Goal: Information Seeking & Learning: Learn about a topic

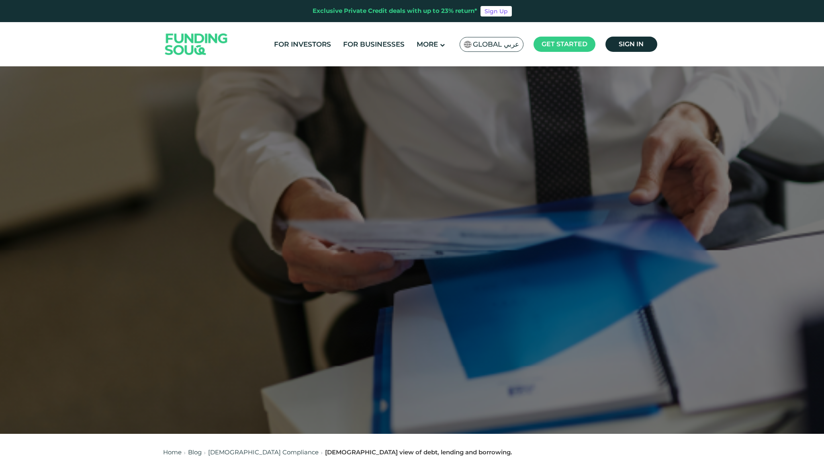
click at [210, 37] on img at bounding box center [196, 44] width 79 height 41
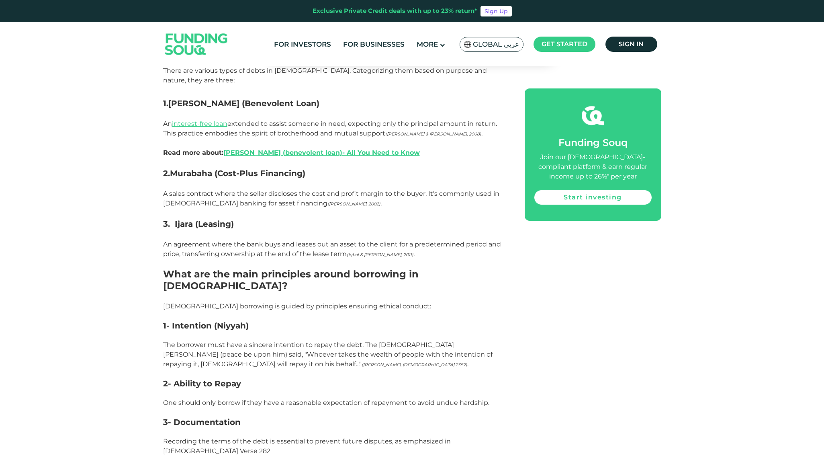
scroll to position [802, 0]
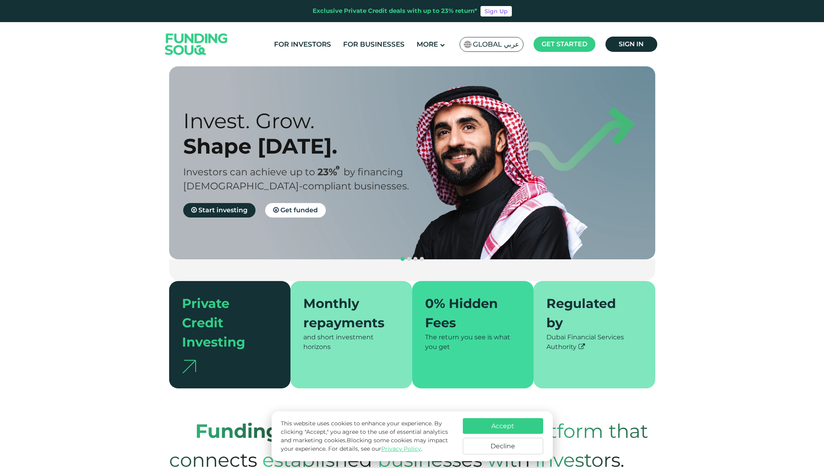
click at [211, 306] on div "Private Credit Investing" at bounding box center [225, 323] width 86 height 58
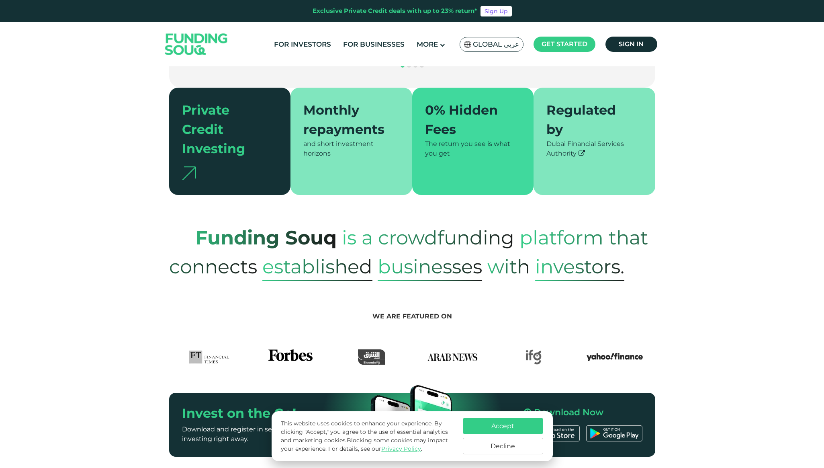
scroll to position [326, 0]
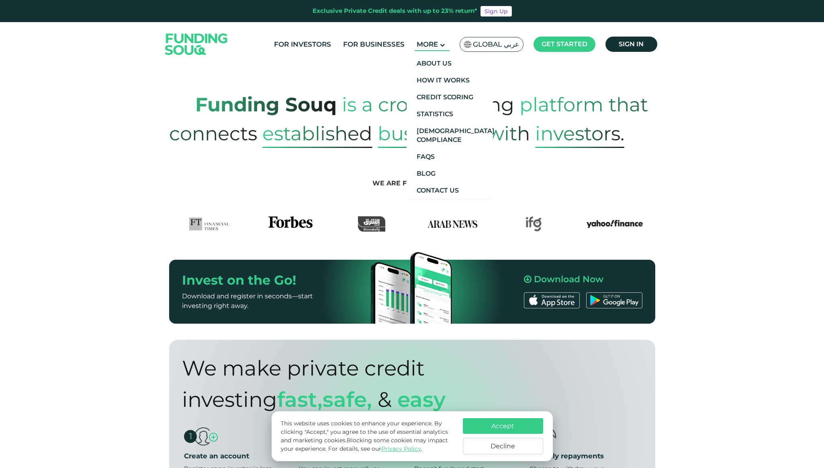
click at [435, 43] on span "More" at bounding box center [427, 44] width 21 height 8
click at [435, 67] on link "About Us" at bounding box center [449, 63] width 86 height 17
click at [447, 97] on link "Credit Scoring" at bounding box center [449, 97] width 86 height 17
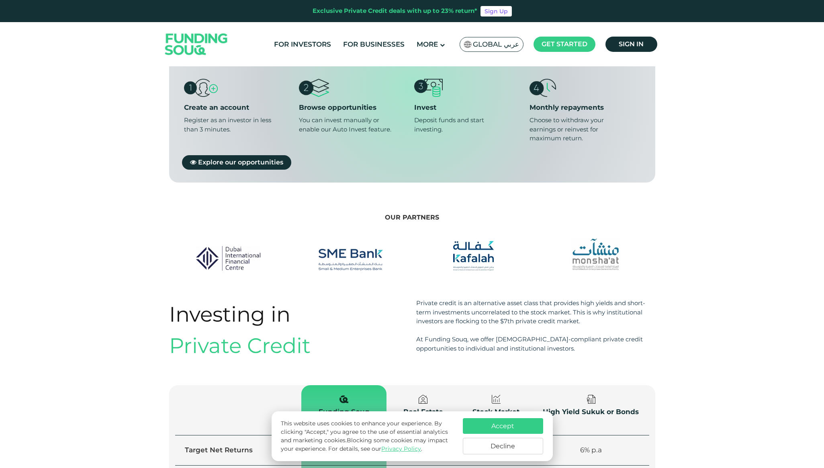
scroll to position [830, 0]
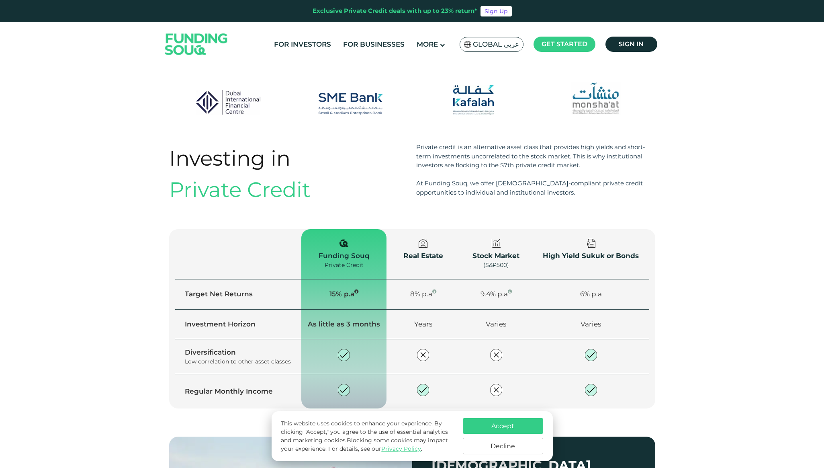
click at [429, 239] on div at bounding box center [423, 245] width 54 height 12
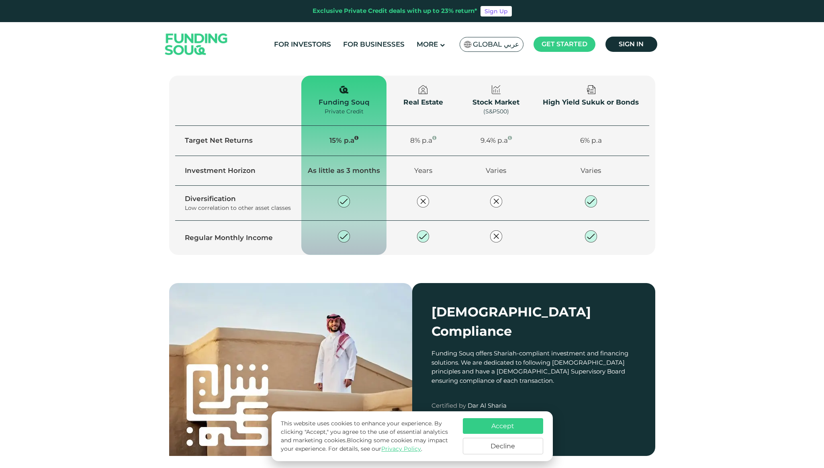
type tc-range-slider "4"
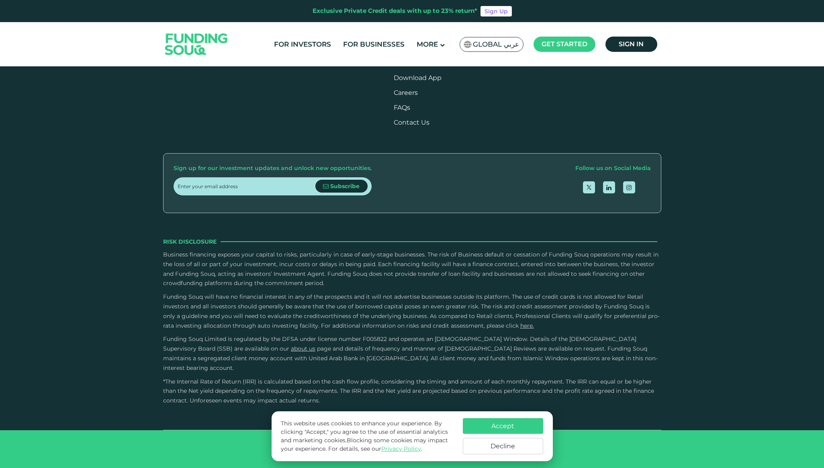
scroll to position [2097, 0]
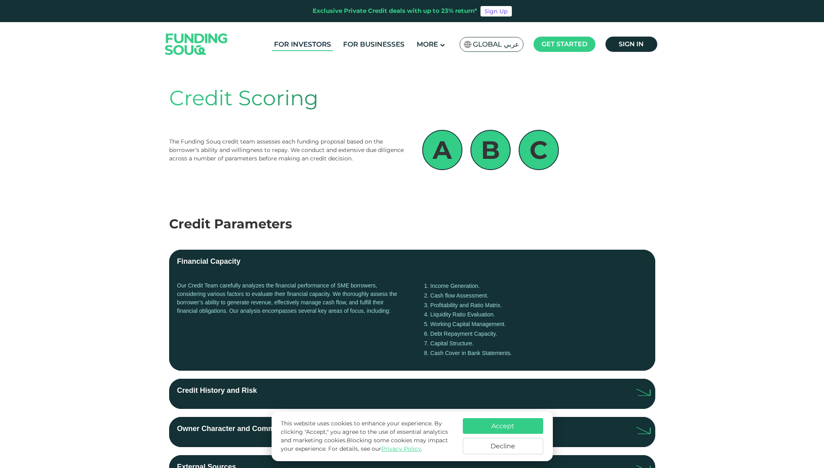
click at [312, 45] on link "For Investors" at bounding box center [302, 44] width 61 height 13
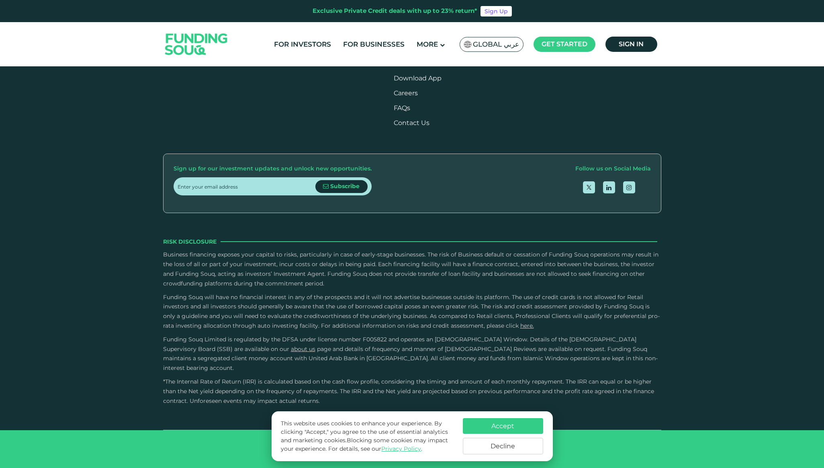
scroll to position [2432, 0]
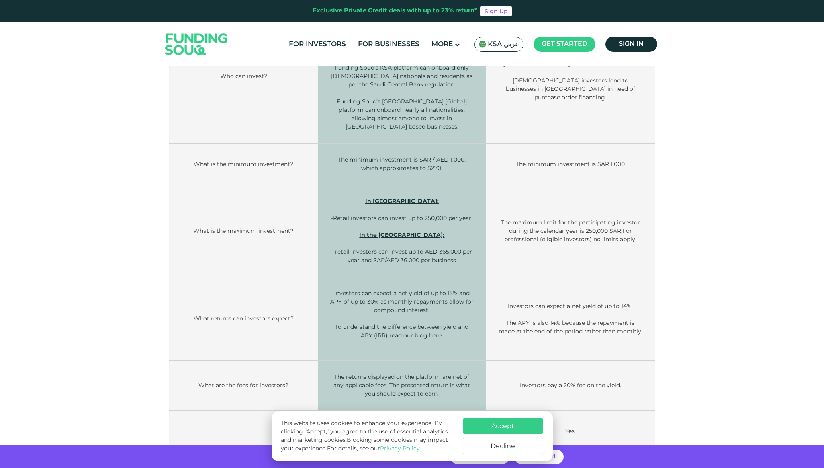
scroll to position [366, 0]
click at [441, 328] on link "here" at bounding box center [435, 331] width 12 height 7
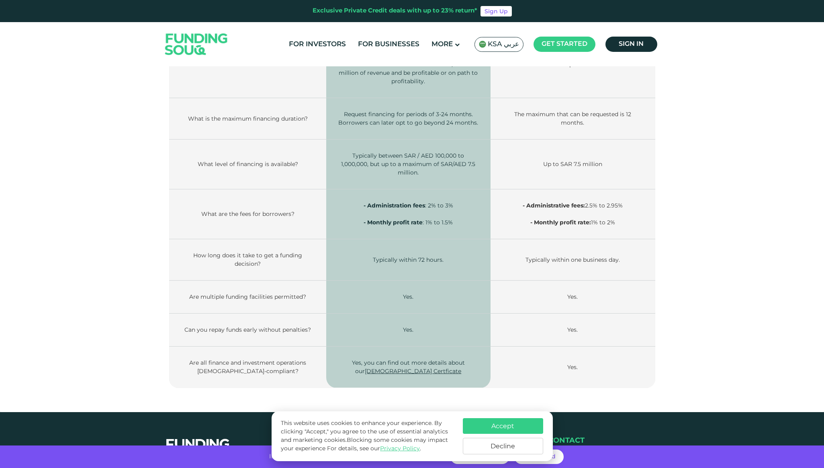
scroll to position [925, 0]
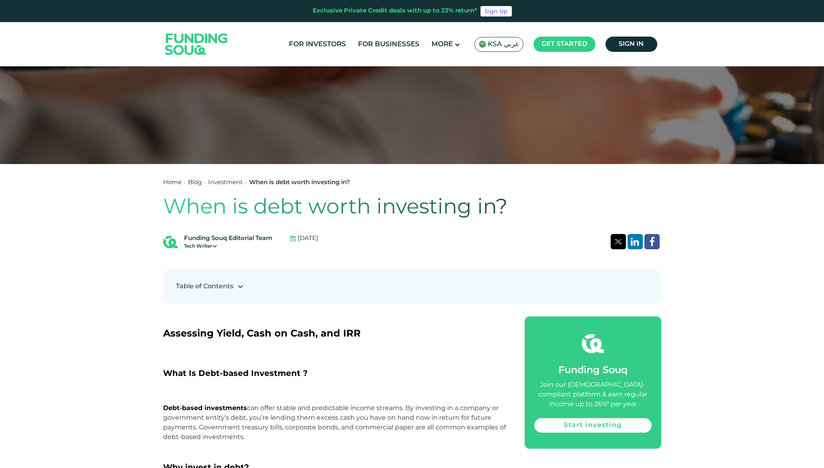
scroll to position [392, 0]
